Goal: Share content

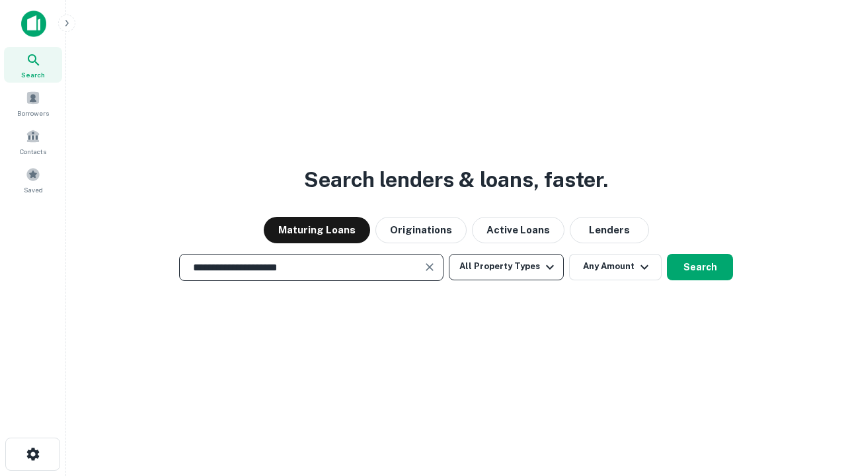
type input "**********"
click at [506, 266] on button "All Property Types" at bounding box center [506, 267] width 115 height 26
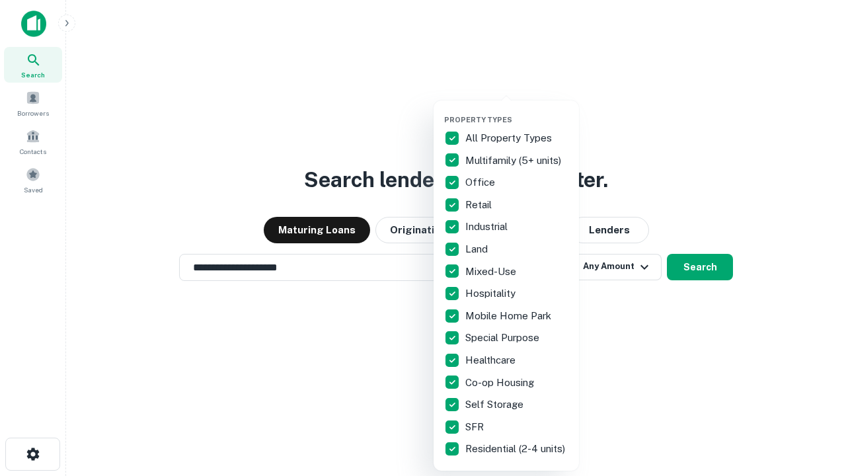
click at [517, 111] on button "button" at bounding box center [516, 111] width 145 height 1
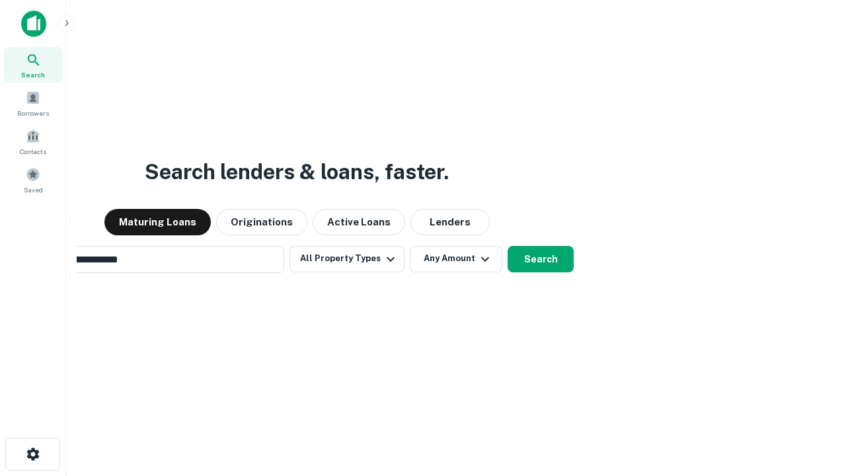
scroll to position [20, 0]
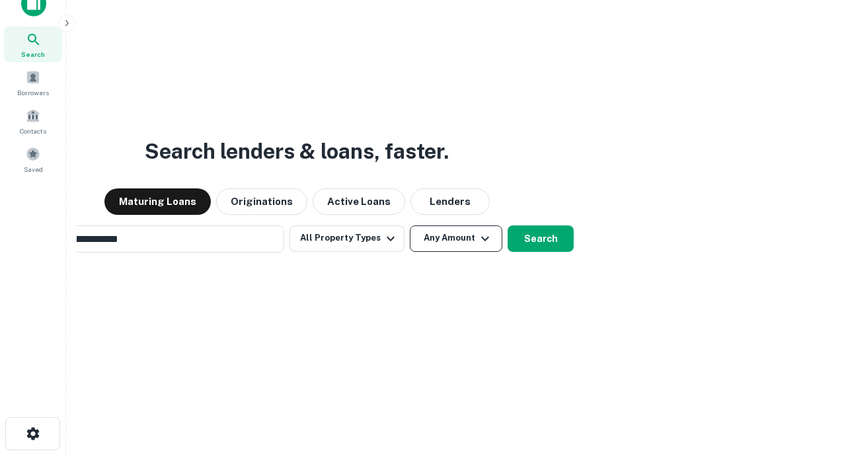
click at [410, 225] on button "Any Amount" at bounding box center [456, 238] width 93 height 26
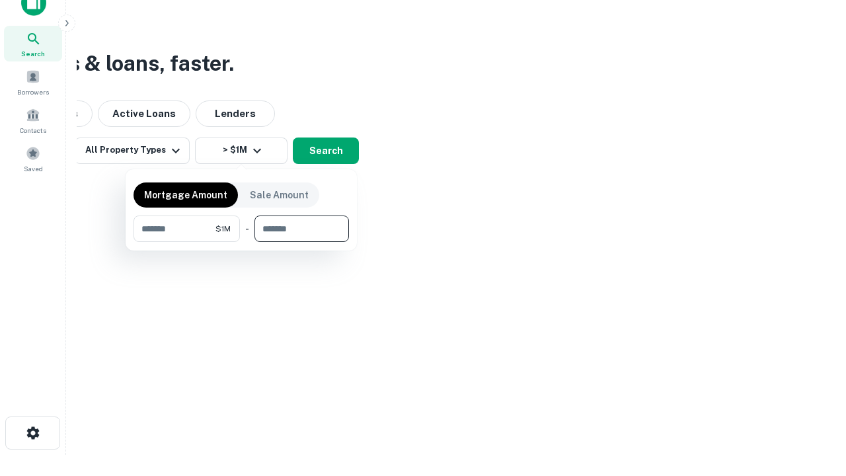
type input "*******"
click at [241, 242] on button "button" at bounding box center [241, 242] width 215 height 1
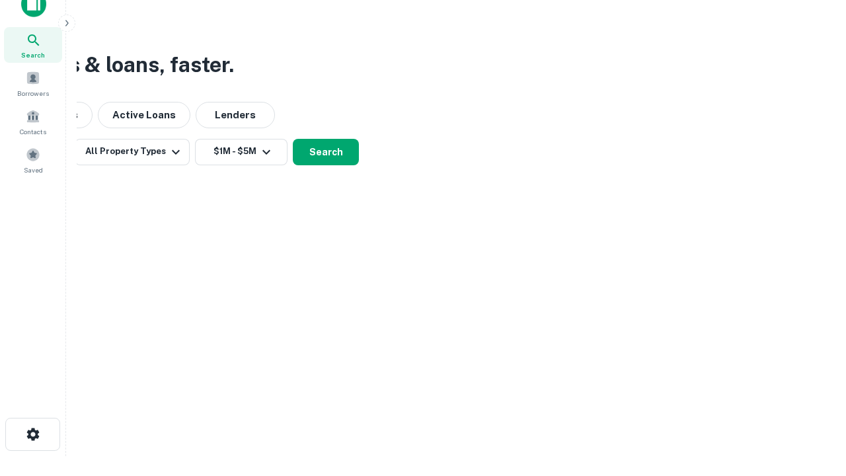
scroll to position [8, 244]
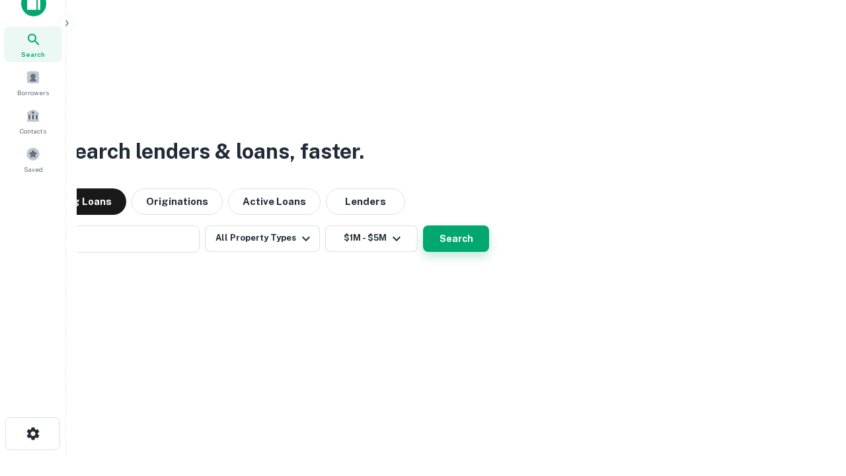
click at [423, 225] on button "Search" at bounding box center [456, 238] width 66 height 26
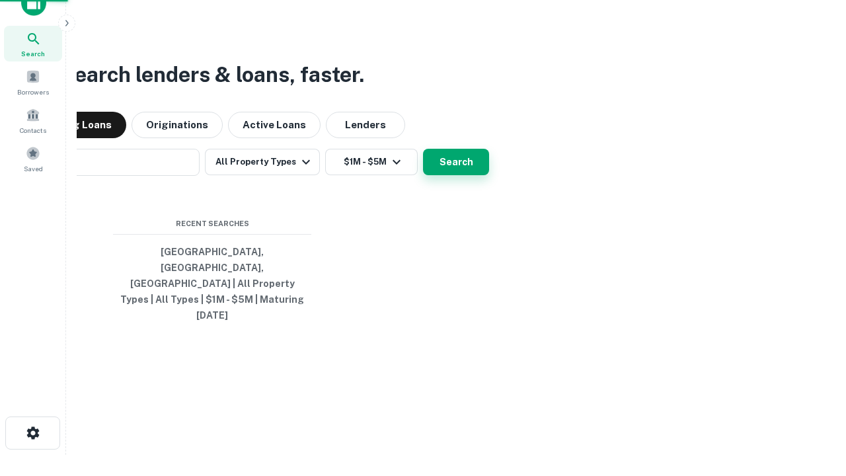
scroll to position [35, 374]
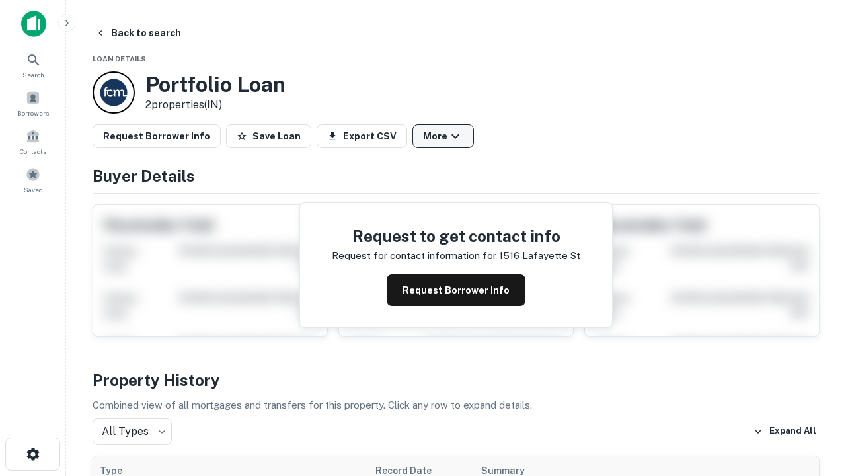
click at [443, 136] on button "More" at bounding box center [442, 136] width 61 height 24
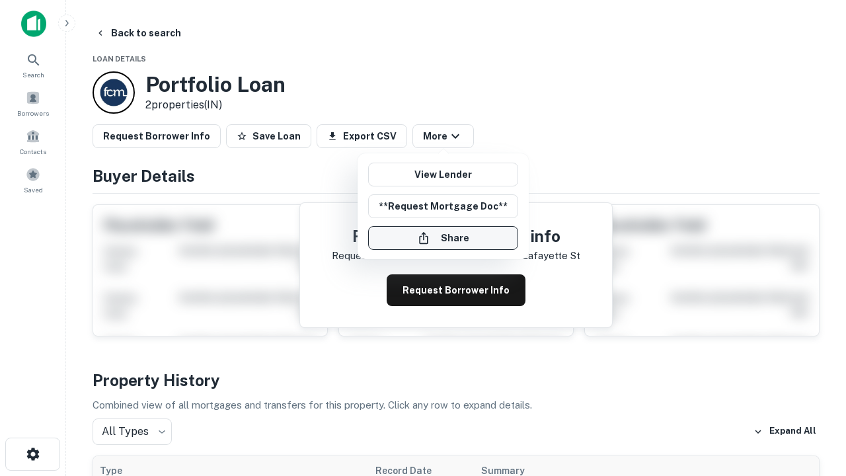
click at [443, 238] on button "Share" at bounding box center [443, 238] width 150 height 24
